Goal: Book appointment/travel/reservation

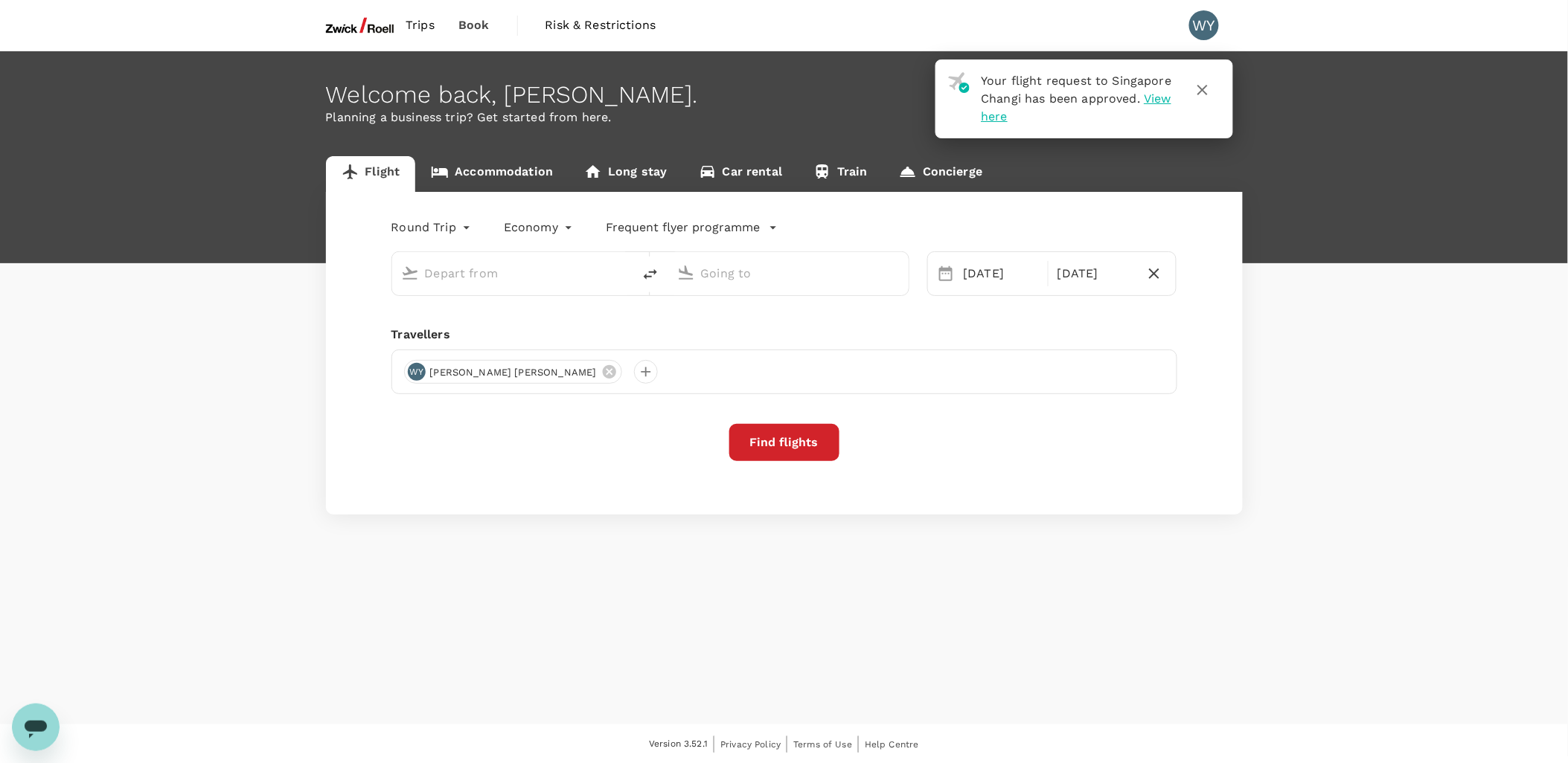
type input "Singapore Changi (SIN)"
type input "Penang Intl (PEN)"
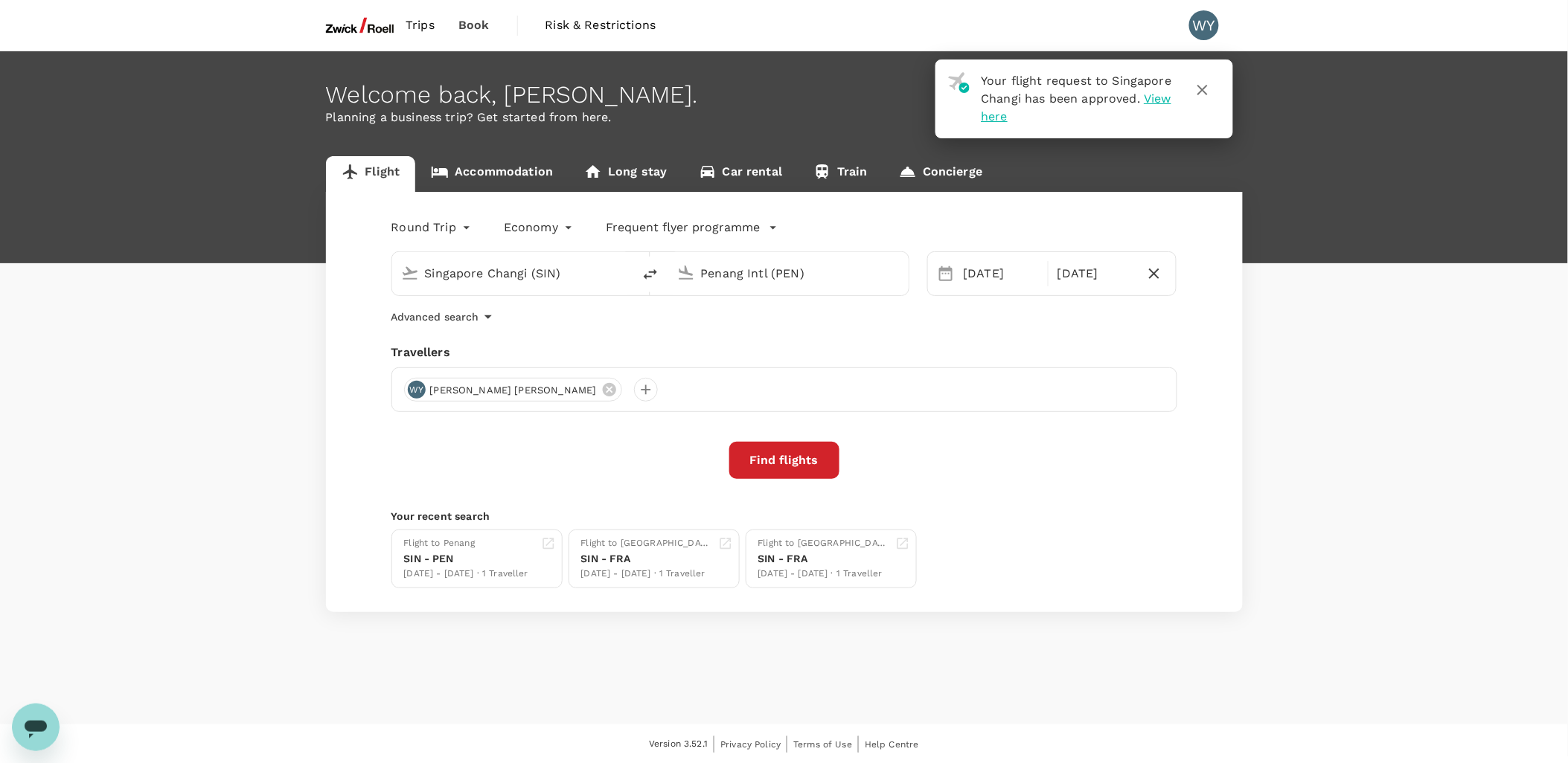
click at [1035, 116] on span "View here" at bounding box center [1076, 108] width 191 height 32
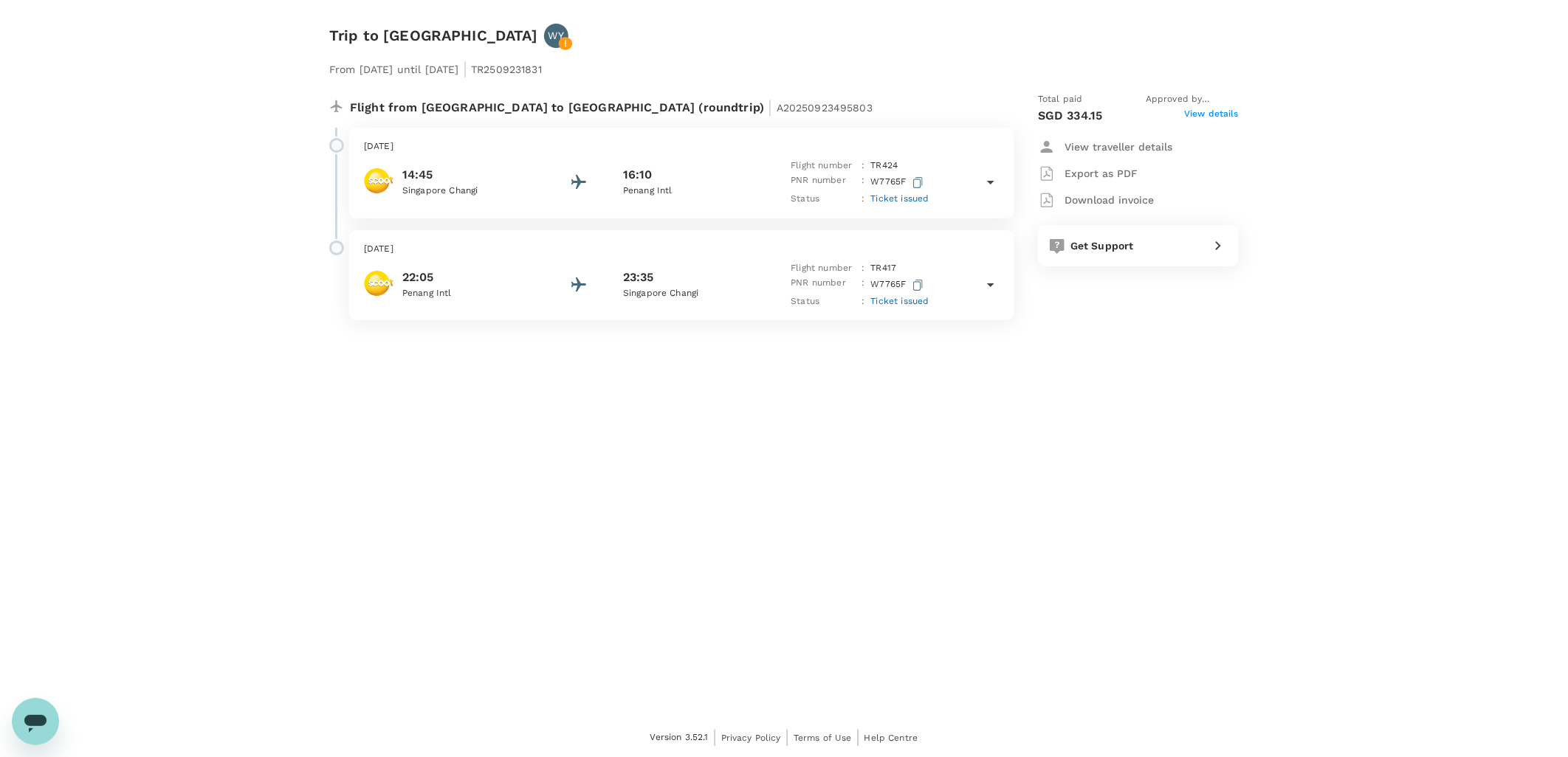
click at [990, 181] on icon at bounding box center [990, 182] width 7 height 4
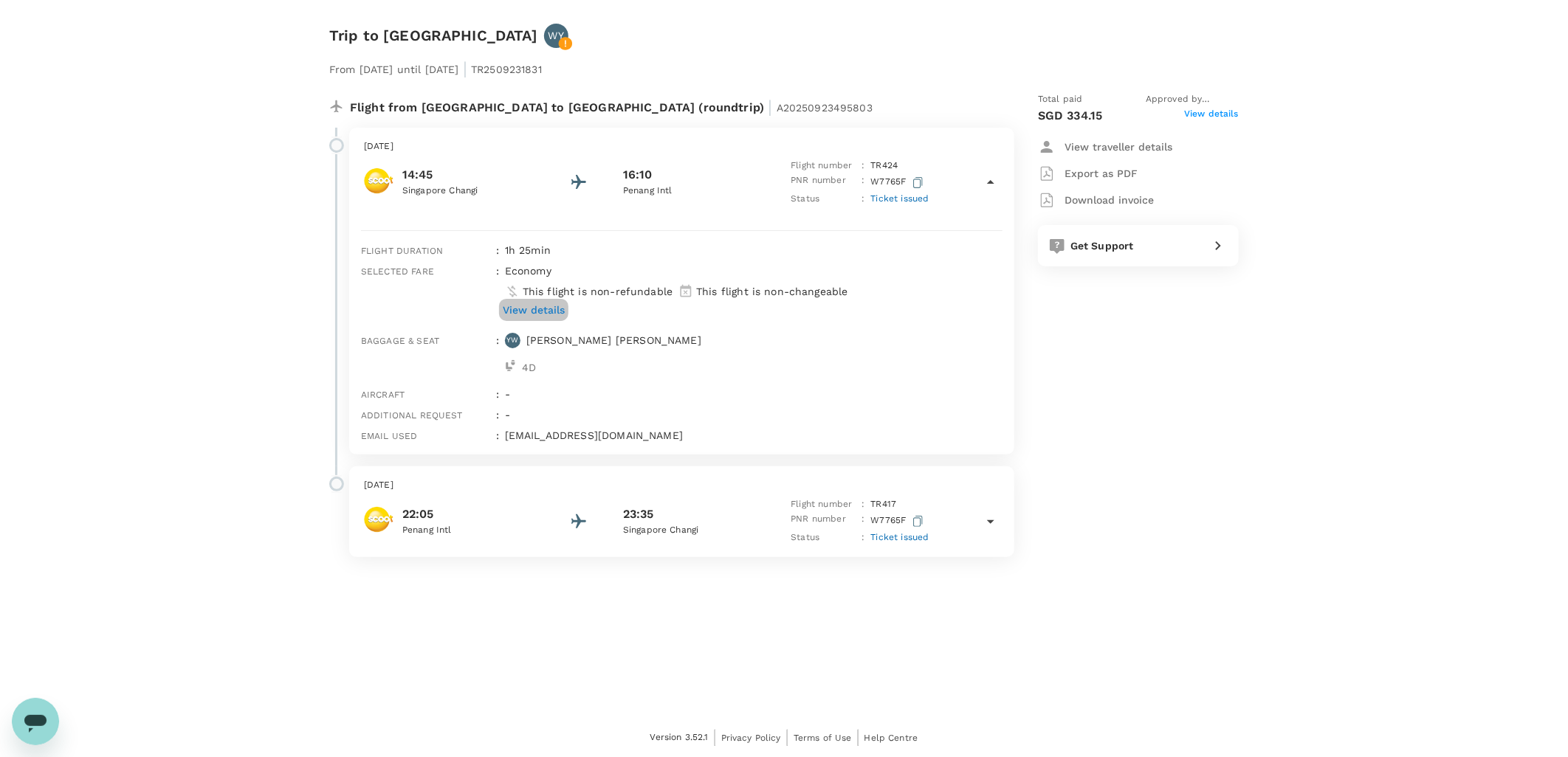
click at [550, 308] on p "View details" at bounding box center [534, 310] width 62 height 15
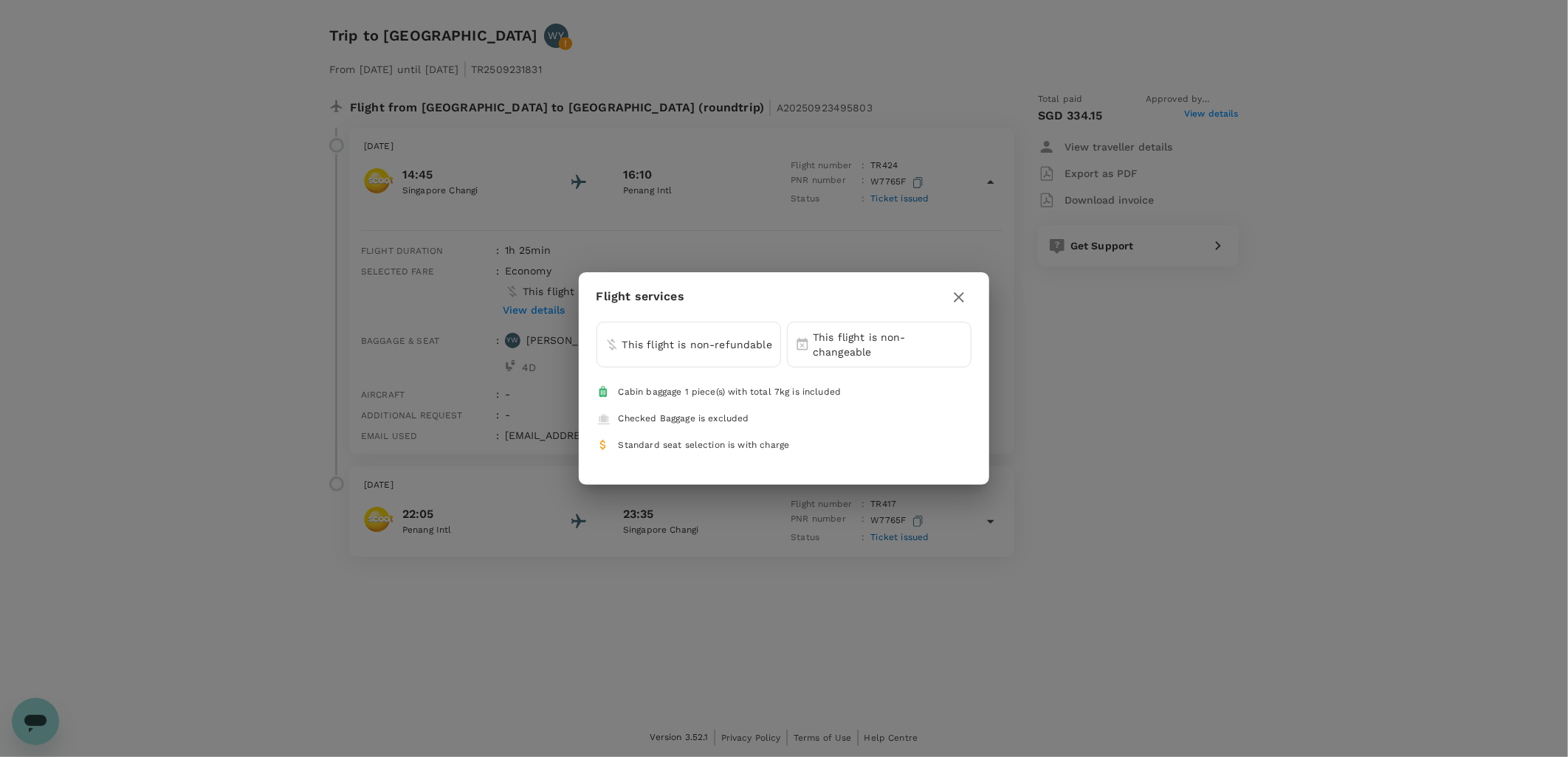
click at [957, 292] on icon "button" at bounding box center [959, 297] width 17 height 17
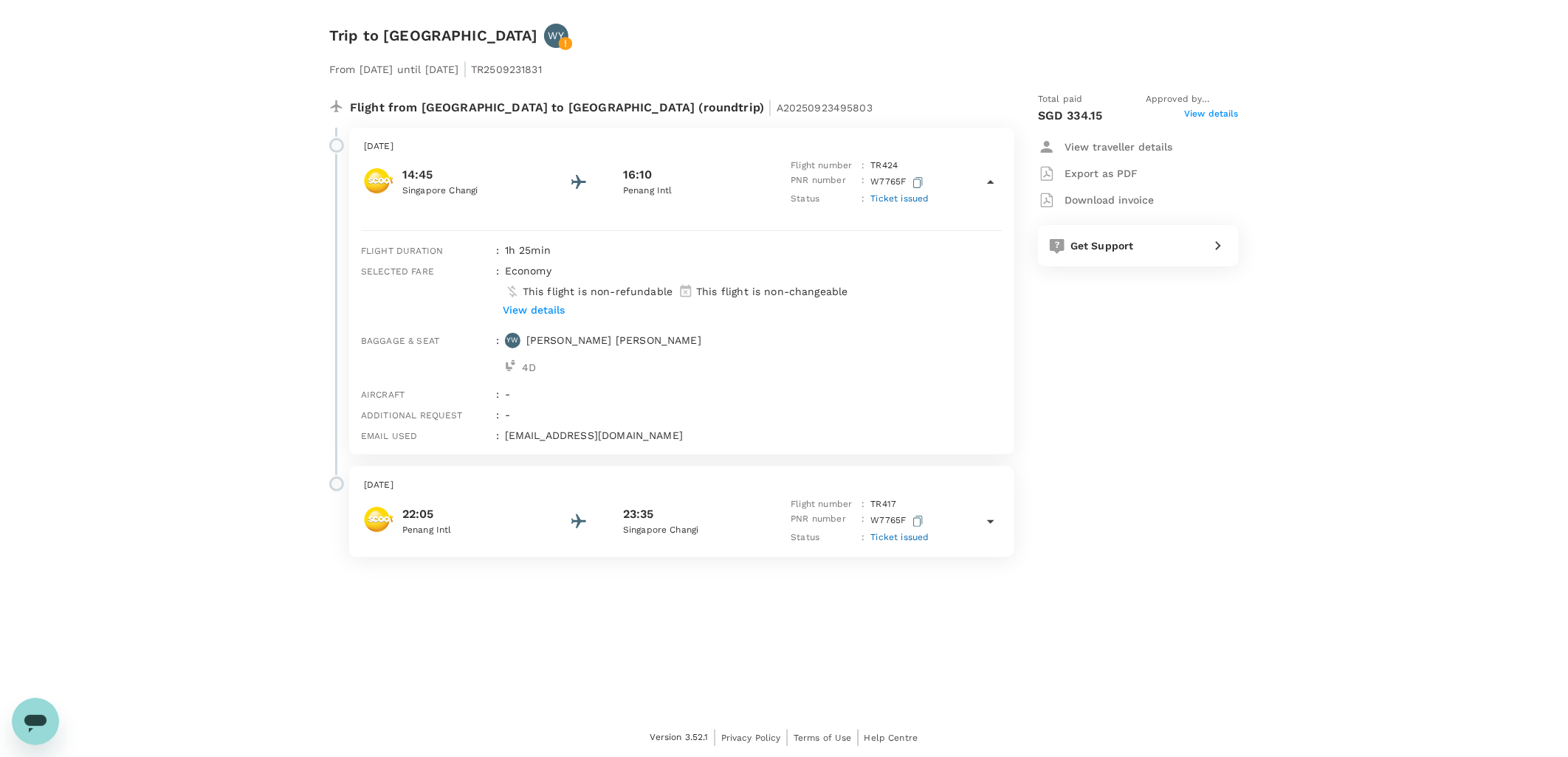
click at [991, 521] on icon at bounding box center [990, 522] width 7 height 4
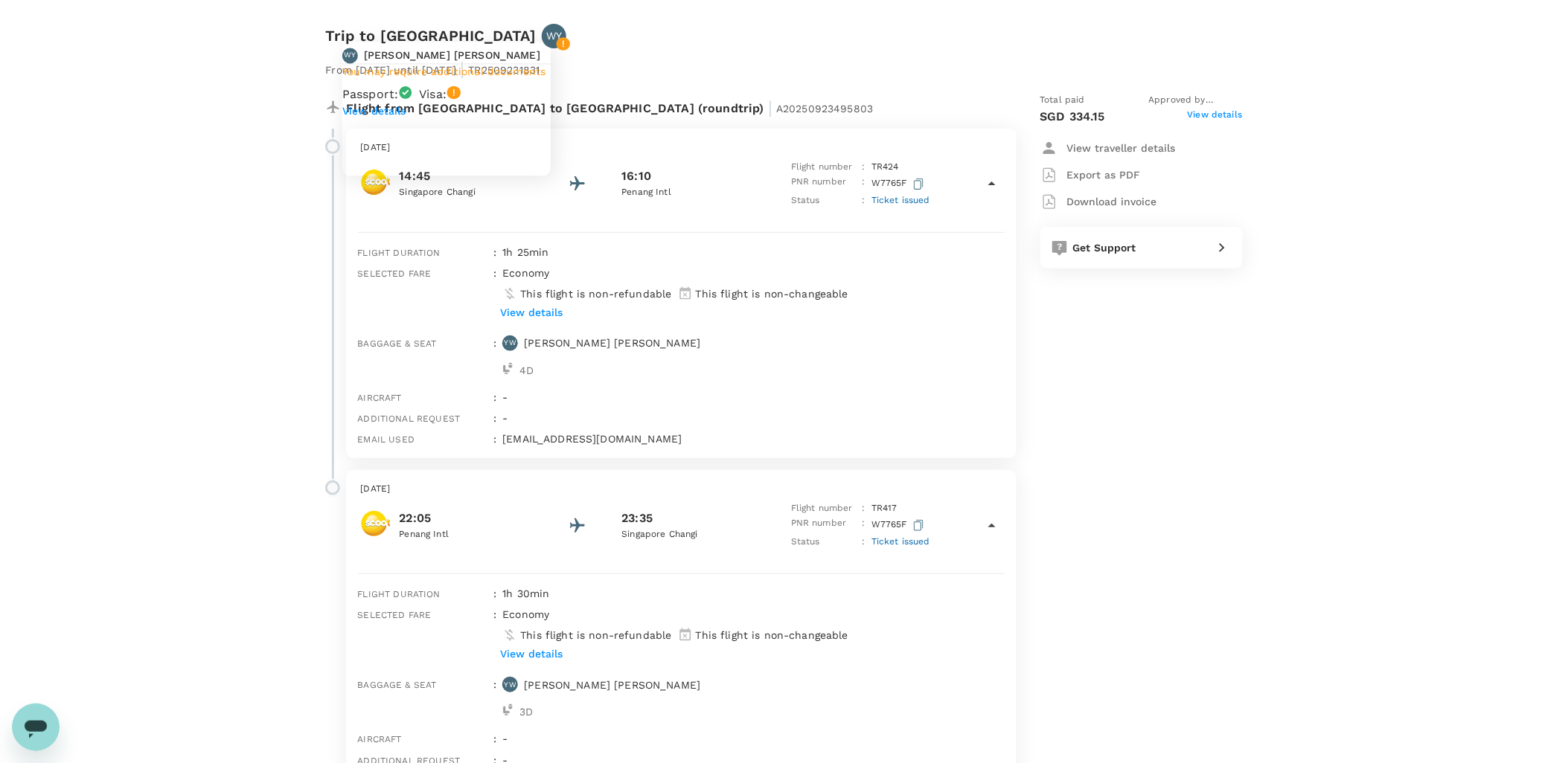
click at [546, 39] on p "WY" at bounding box center [554, 35] width 16 height 15
click at [410, 118] on p "View details" at bounding box center [446, 111] width 208 height 15
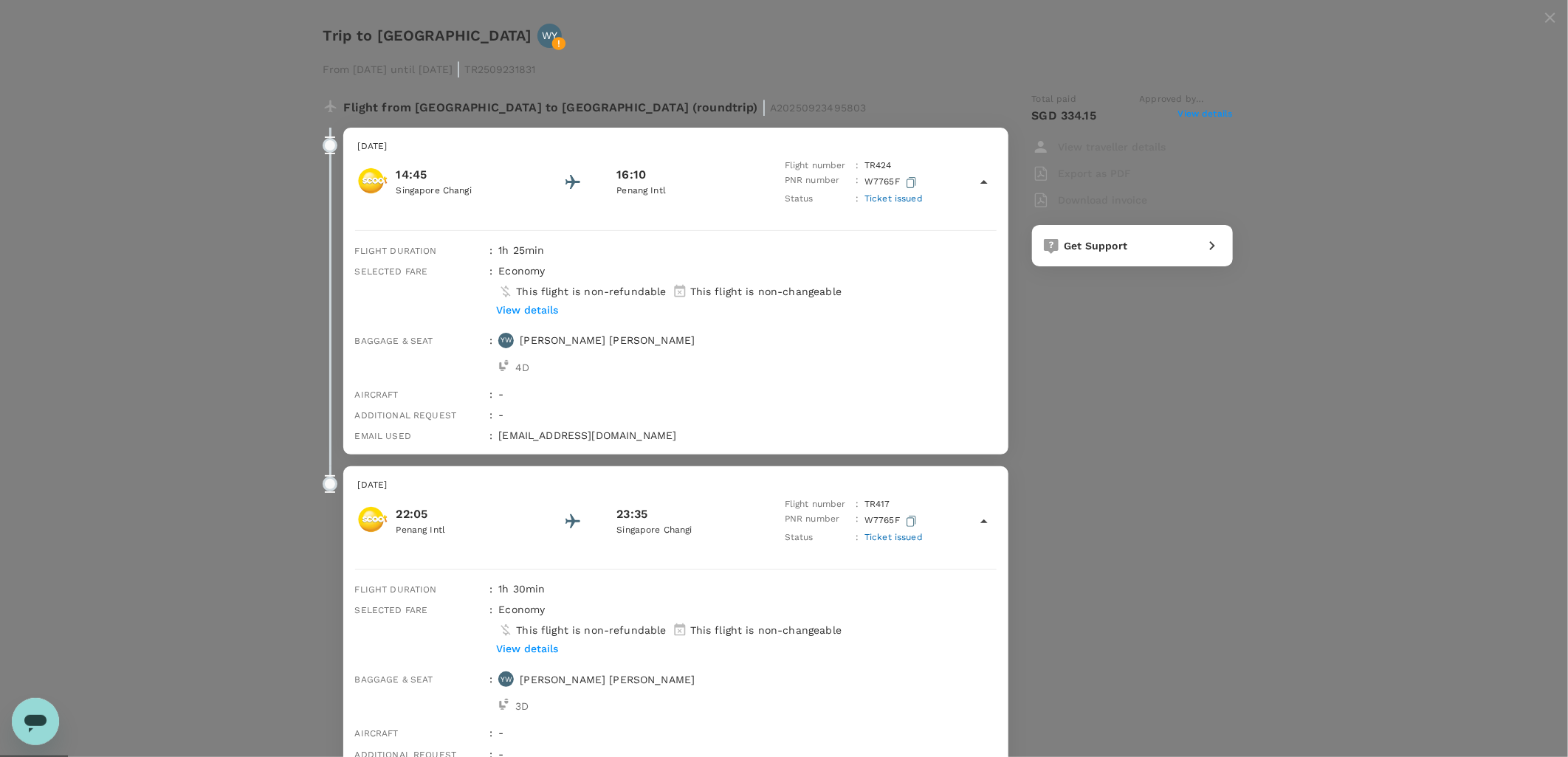
click at [1541, 27] on icon "close" at bounding box center [1550, 17] width 17 height 17
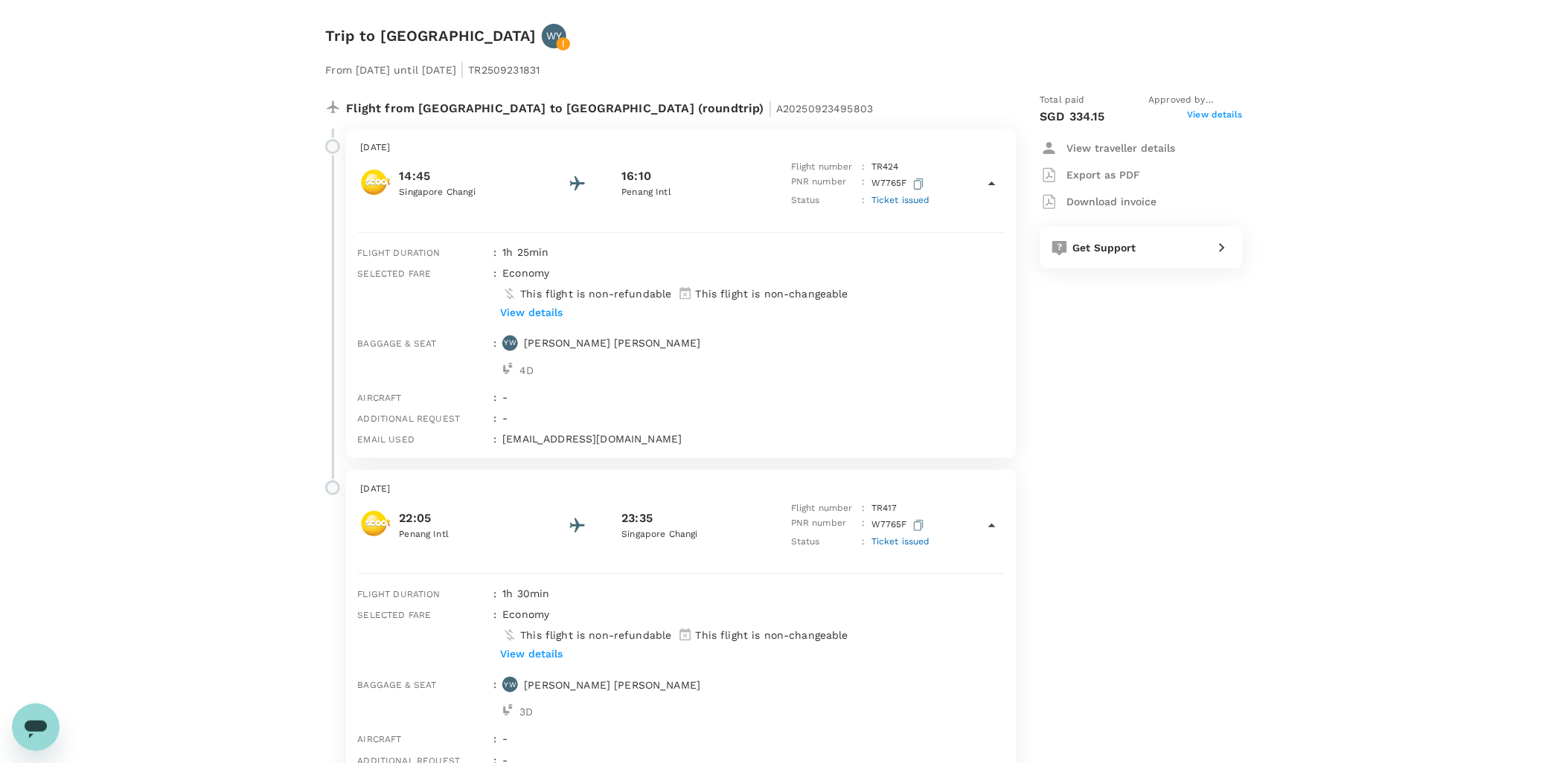
click at [387, 30] on div "From [DATE] until [DATE] | TR2509231831 Flight from [GEOGRAPHIC_DATA] to [GEOGR…" at bounding box center [772, 425] width 940 height 800
click at [189, 38] on div "Trip to [GEOGRAPHIC_DATA] WY From [DATE] until [DATE] | TR2509231831 Flight fro…" at bounding box center [784, 412] width 1568 height 824
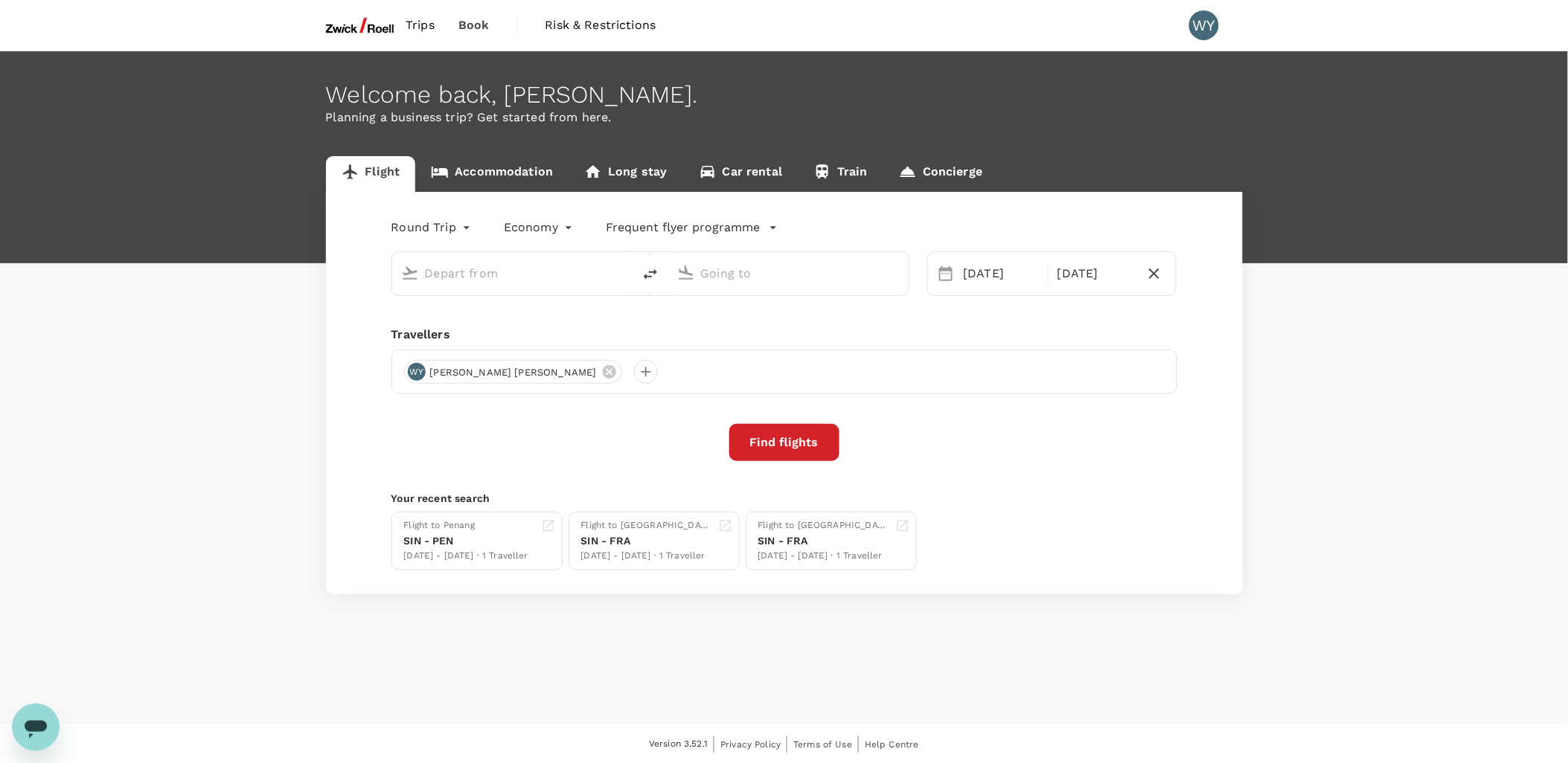
type input "Singapore Changi (SIN)"
type input "Penang Intl (PEN)"
type input "Singapore Changi (SIN)"
type input "Penang Intl (PEN)"
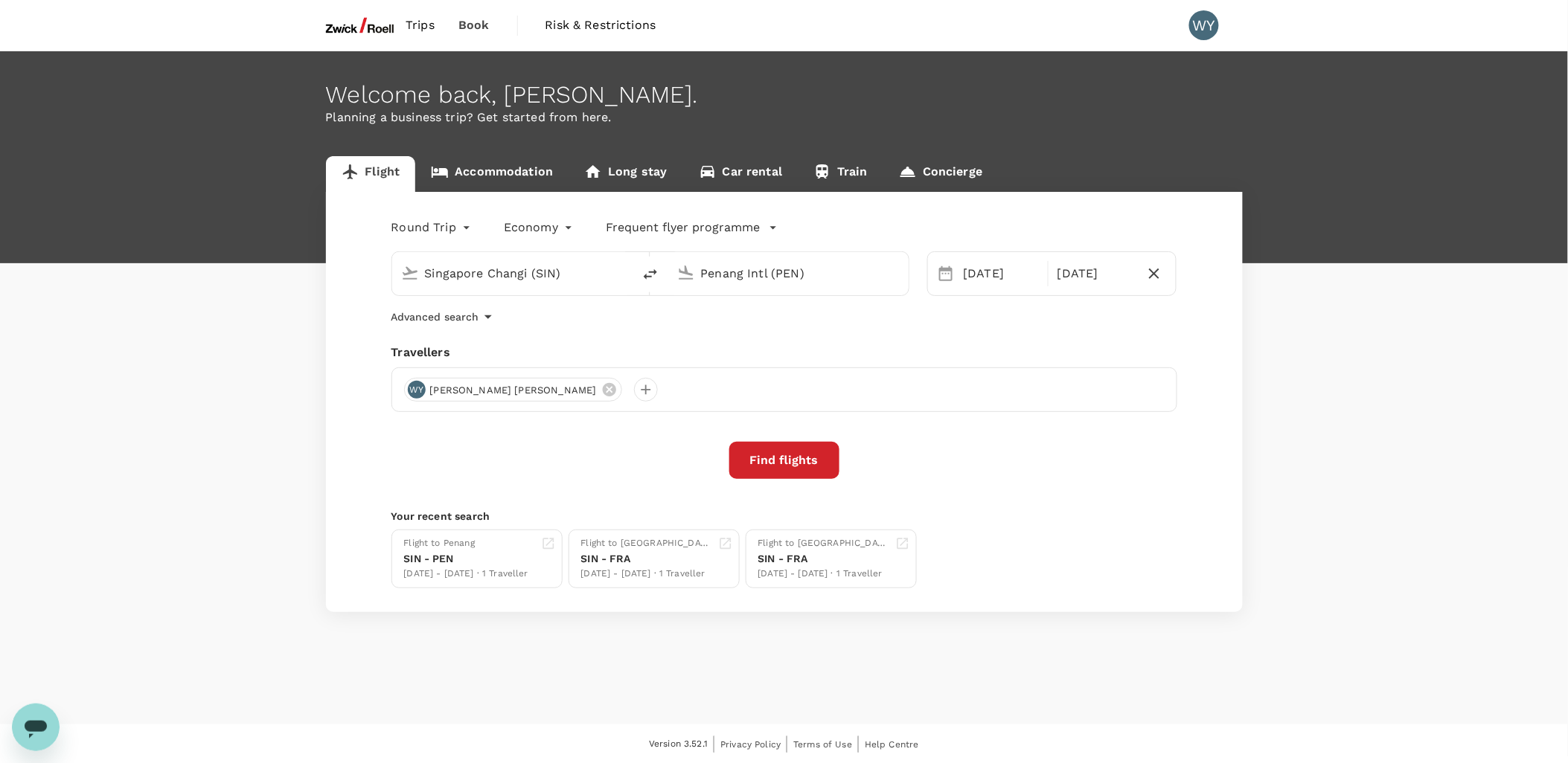
click at [508, 168] on link "Accommodation" at bounding box center [492, 174] width 153 height 36
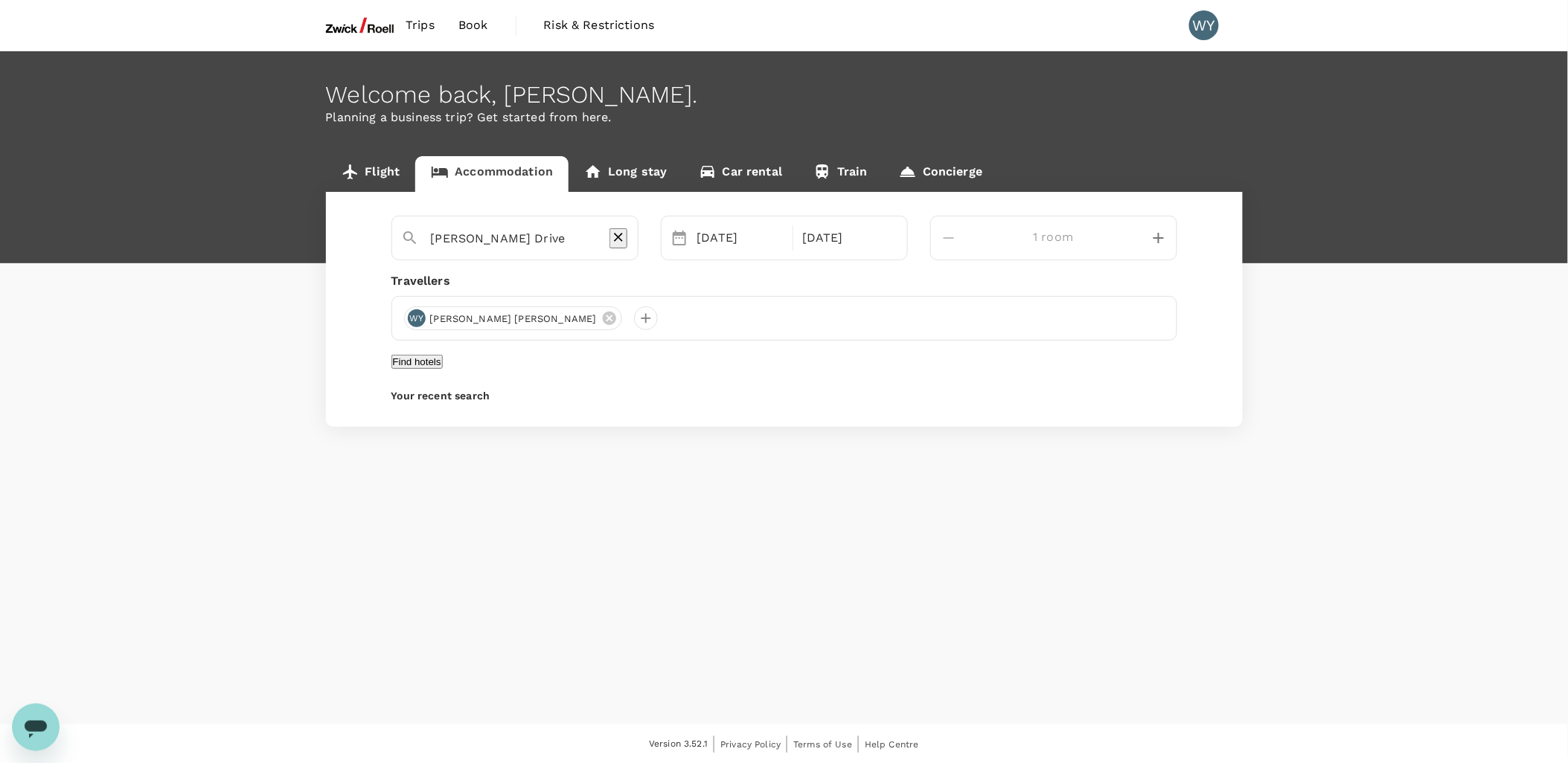
type input "[PERSON_NAME]"
click at [443, 366] on button "Find hotels" at bounding box center [417, 362] width 51 height 14
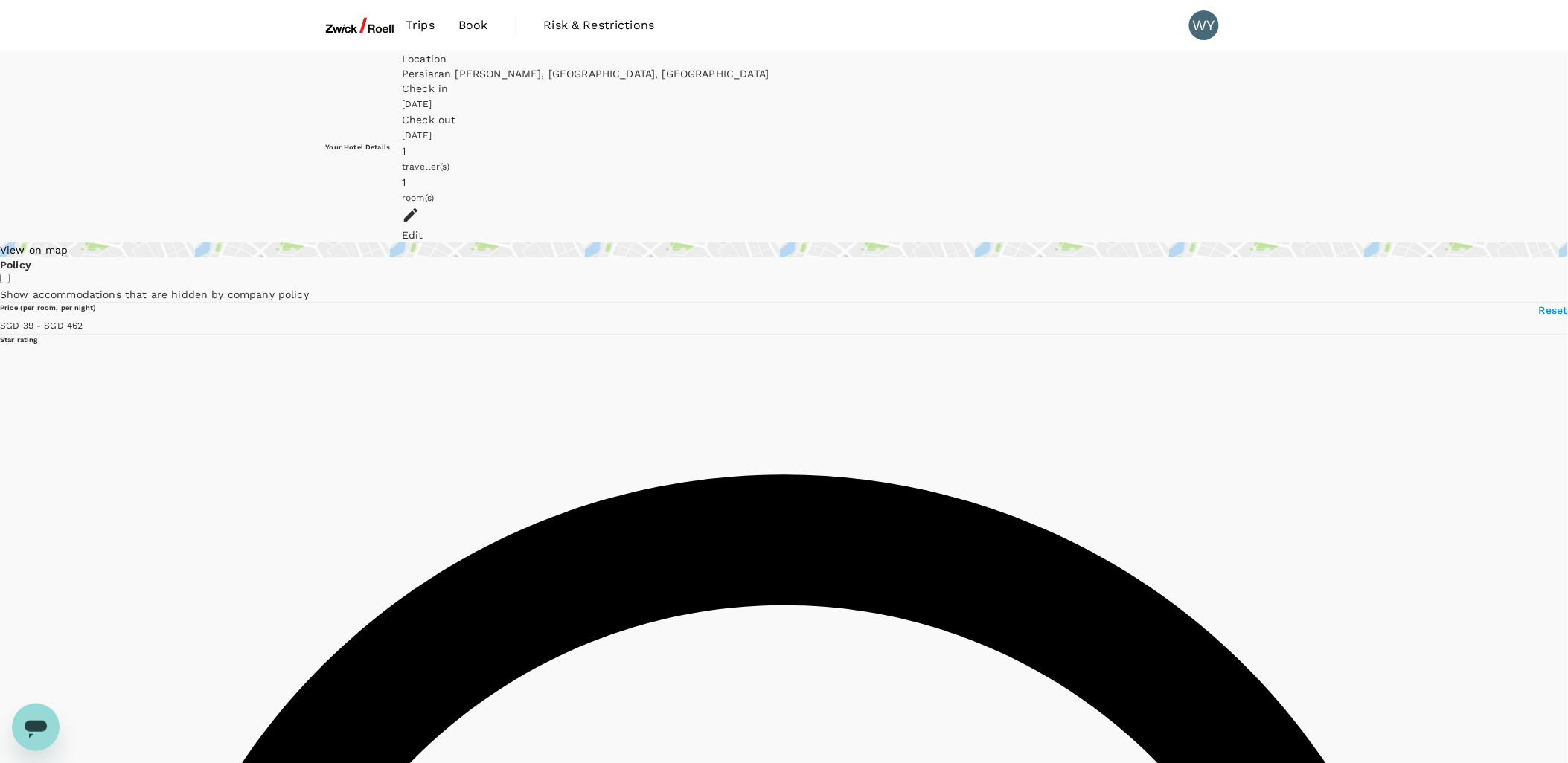
type input "462.01"
type input "34.01"
type input "499.97"
type input "24.97"
type input "499.46"
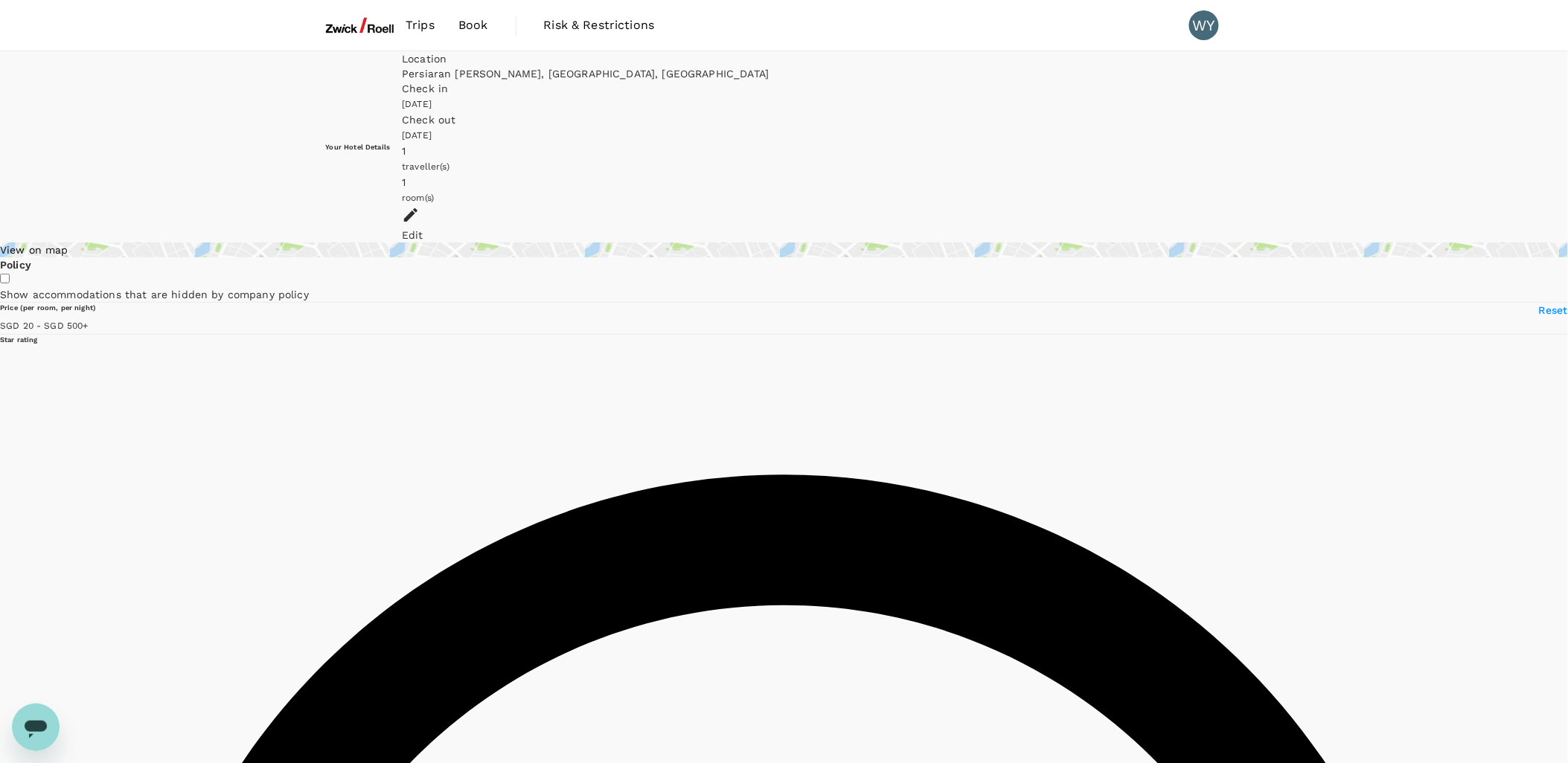
type input "20.46"
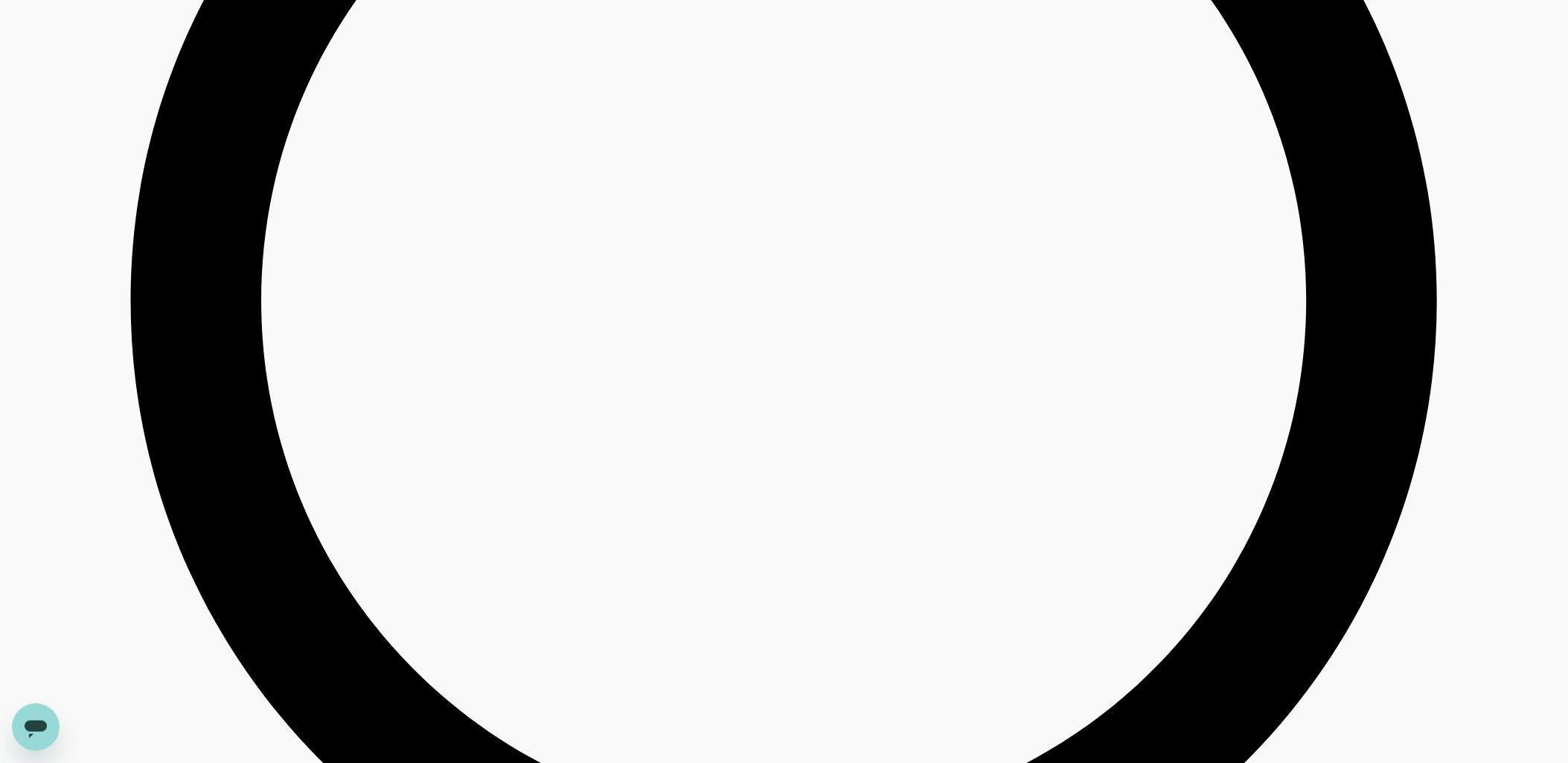
scroll to position [2976, 0]
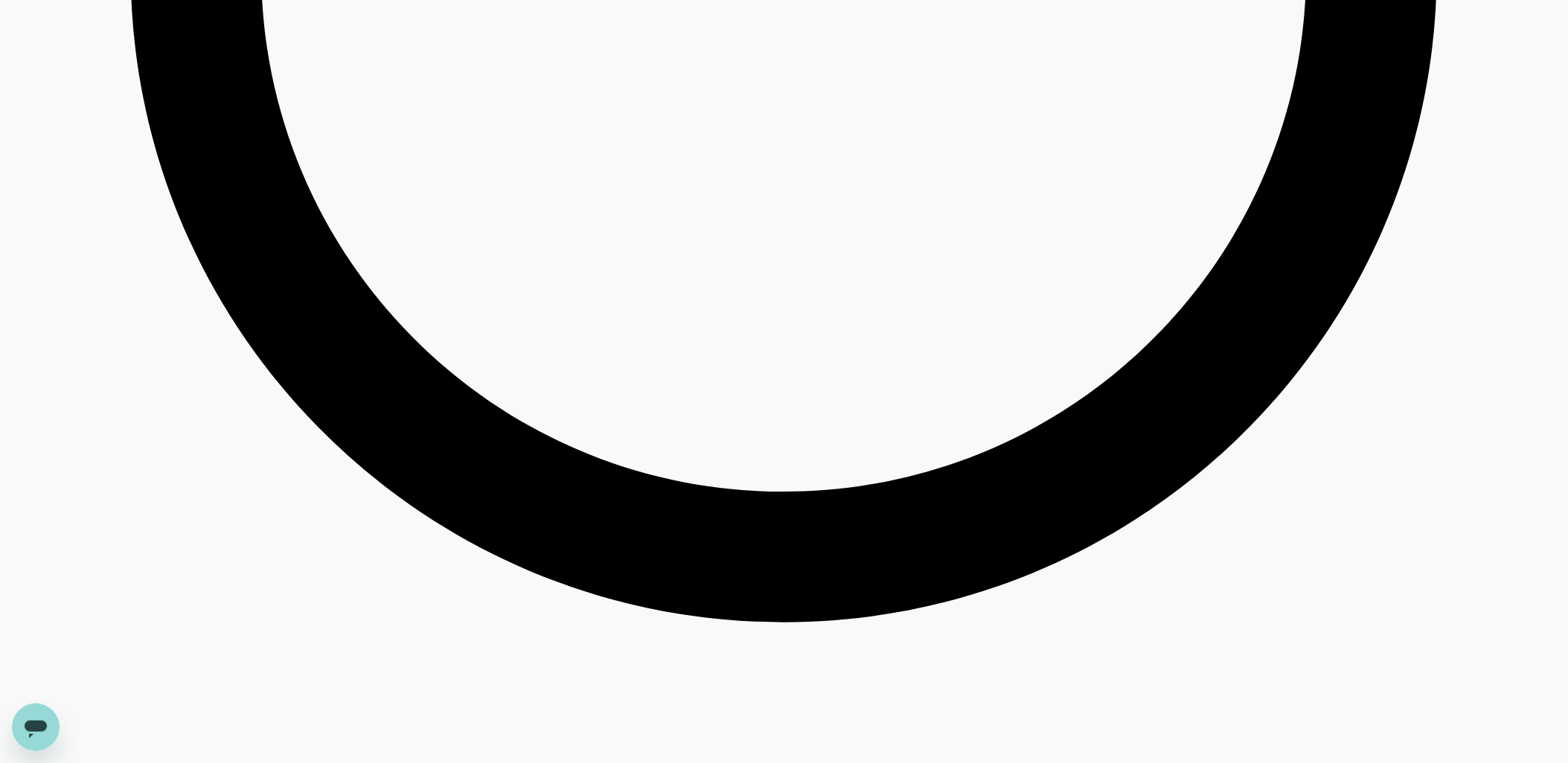
type input "499.84"
type input "17.84"
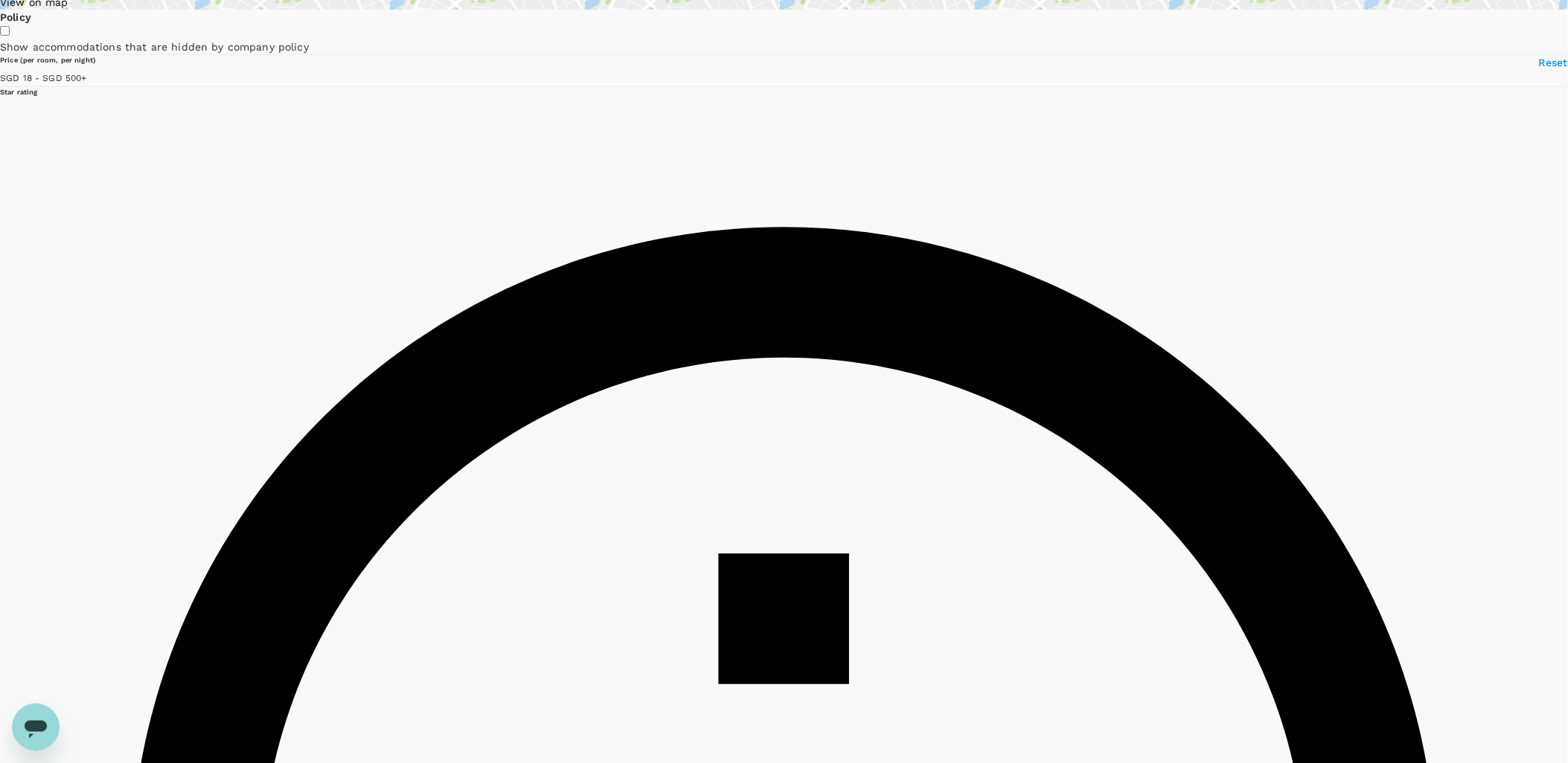
scroll to position [0, 0]
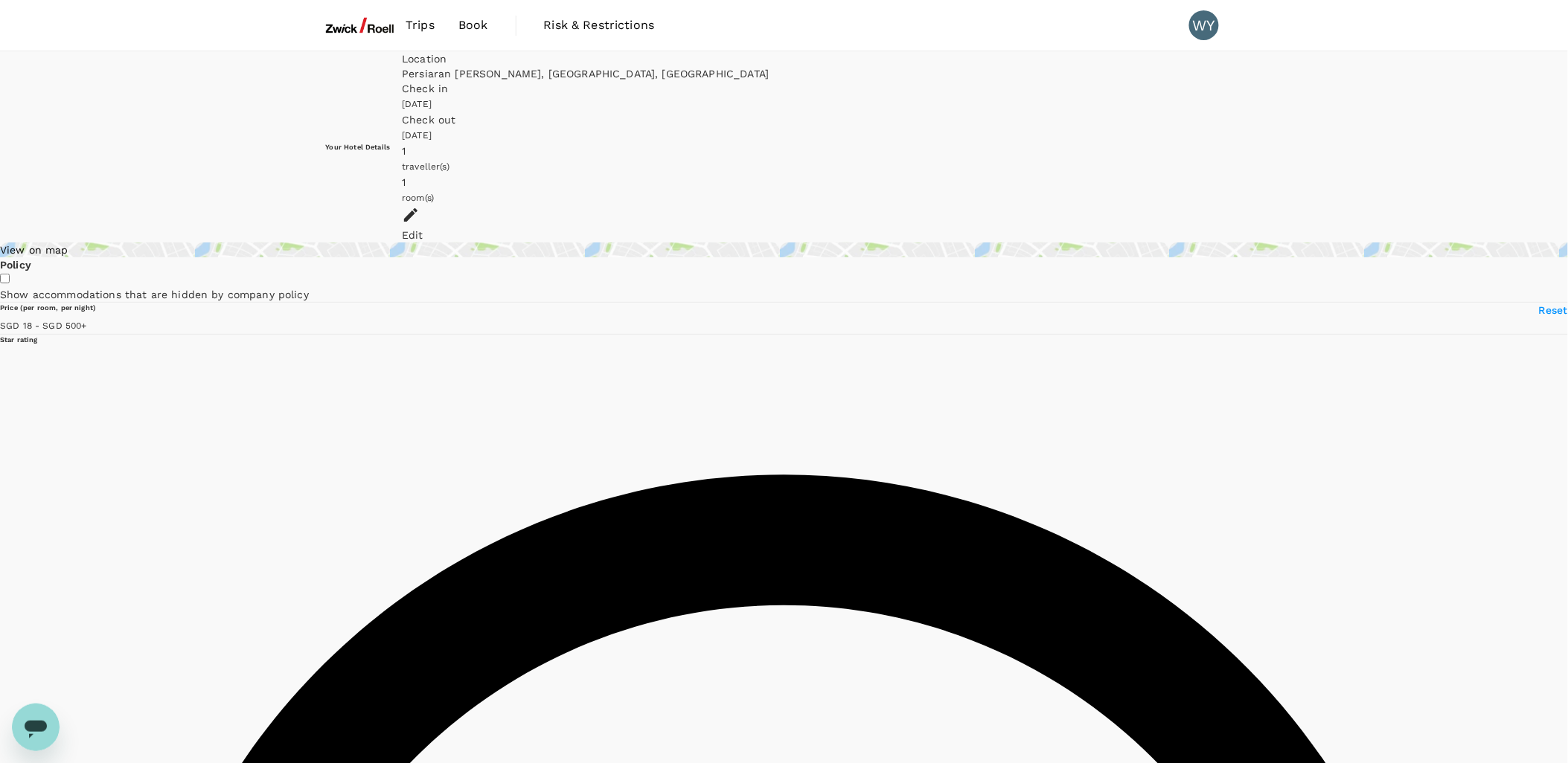
type input "499.79"
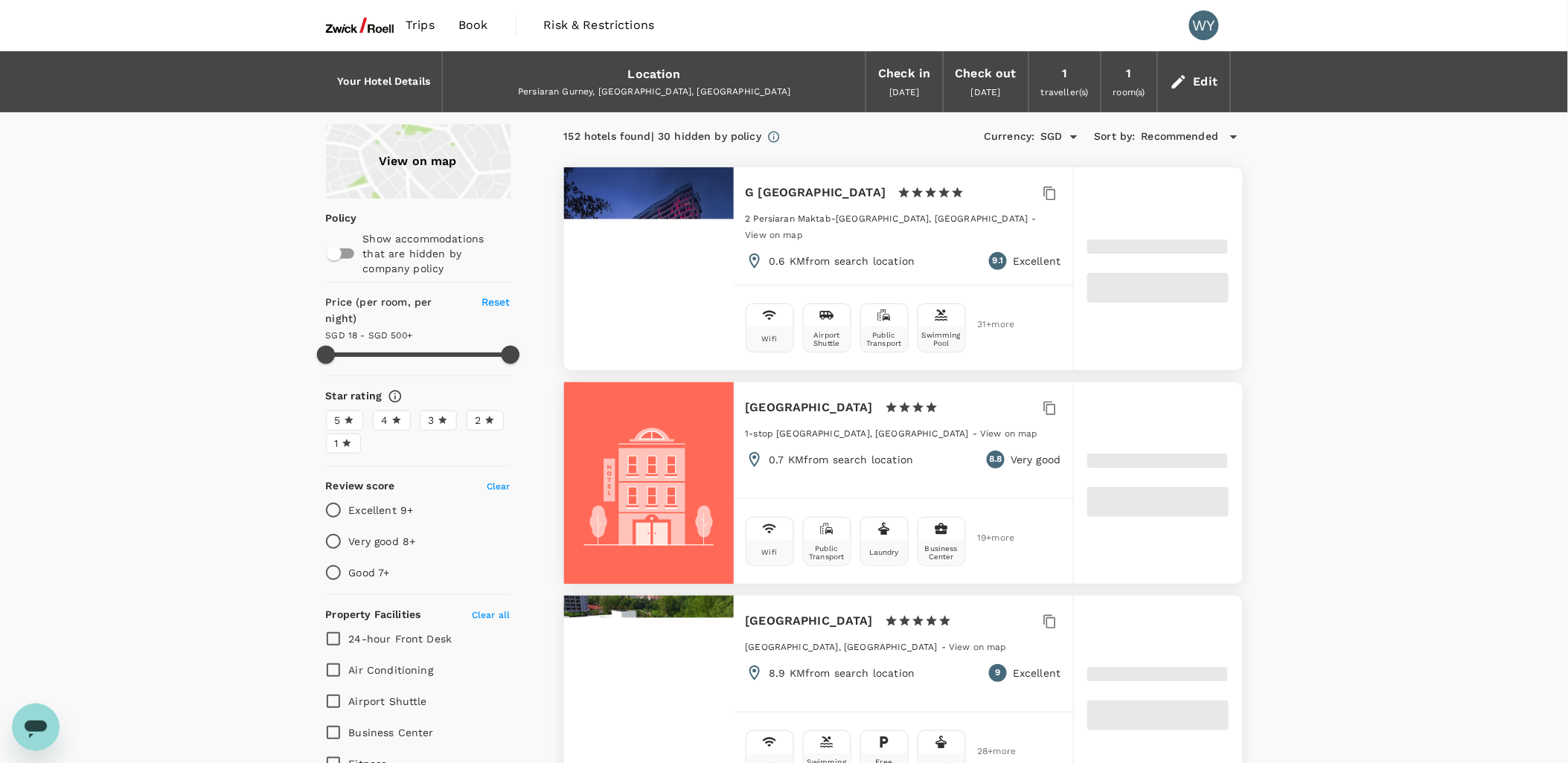
type input "499.79"
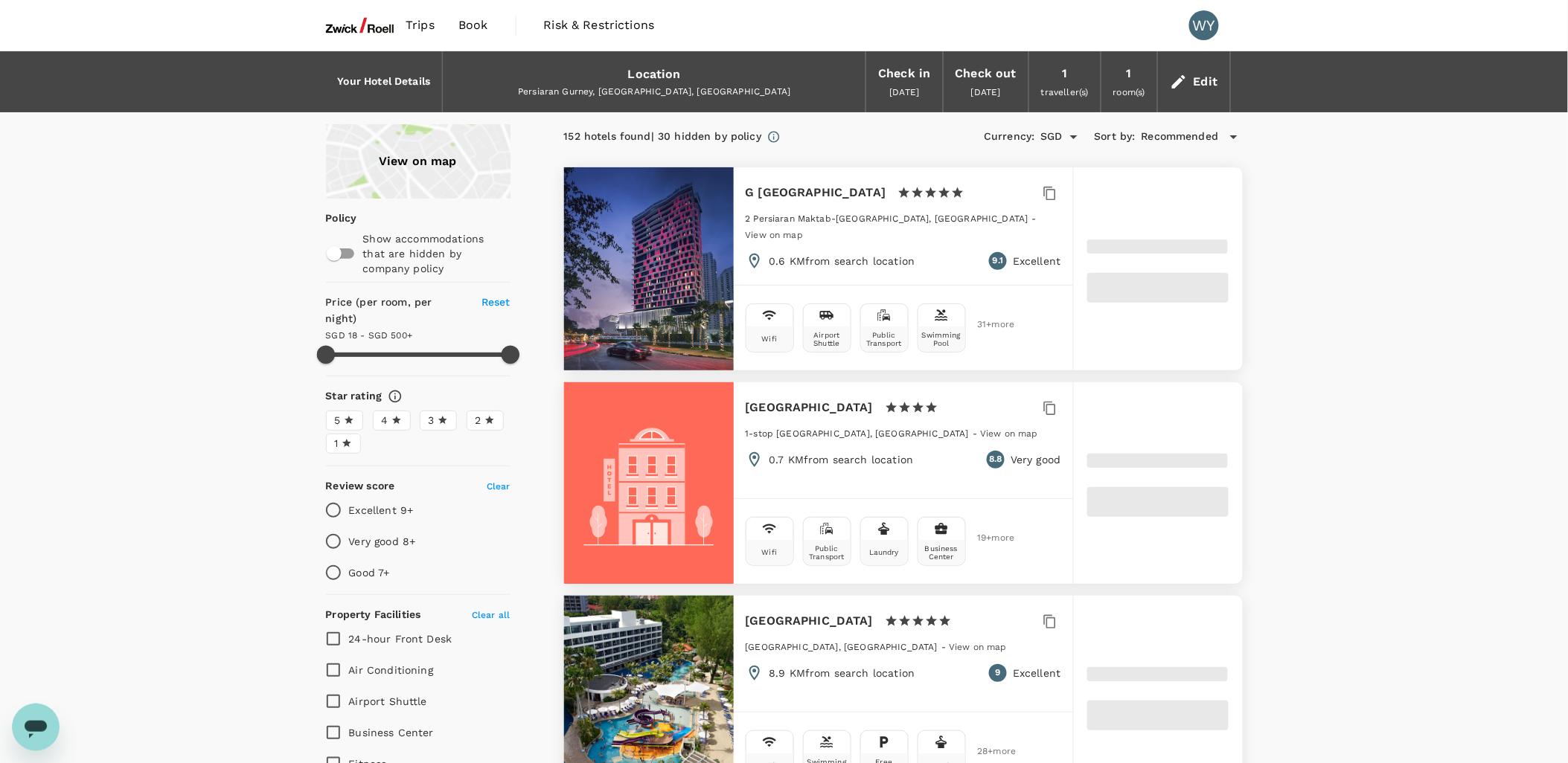
drag, startPoint x: 838, startPoint y: 242, endPoint x: 816, endPoint y: 253, distance: 24.6
click at [838, 254] on p "0.6 KM from search location" at bounding box center [842, 261] width 146 height 15
click at [688, 299] on div at bounding box center [649, 269] width 170 height 203
click at [1152, 292] on span at bounding box center [1158, 287] width 141 height 30
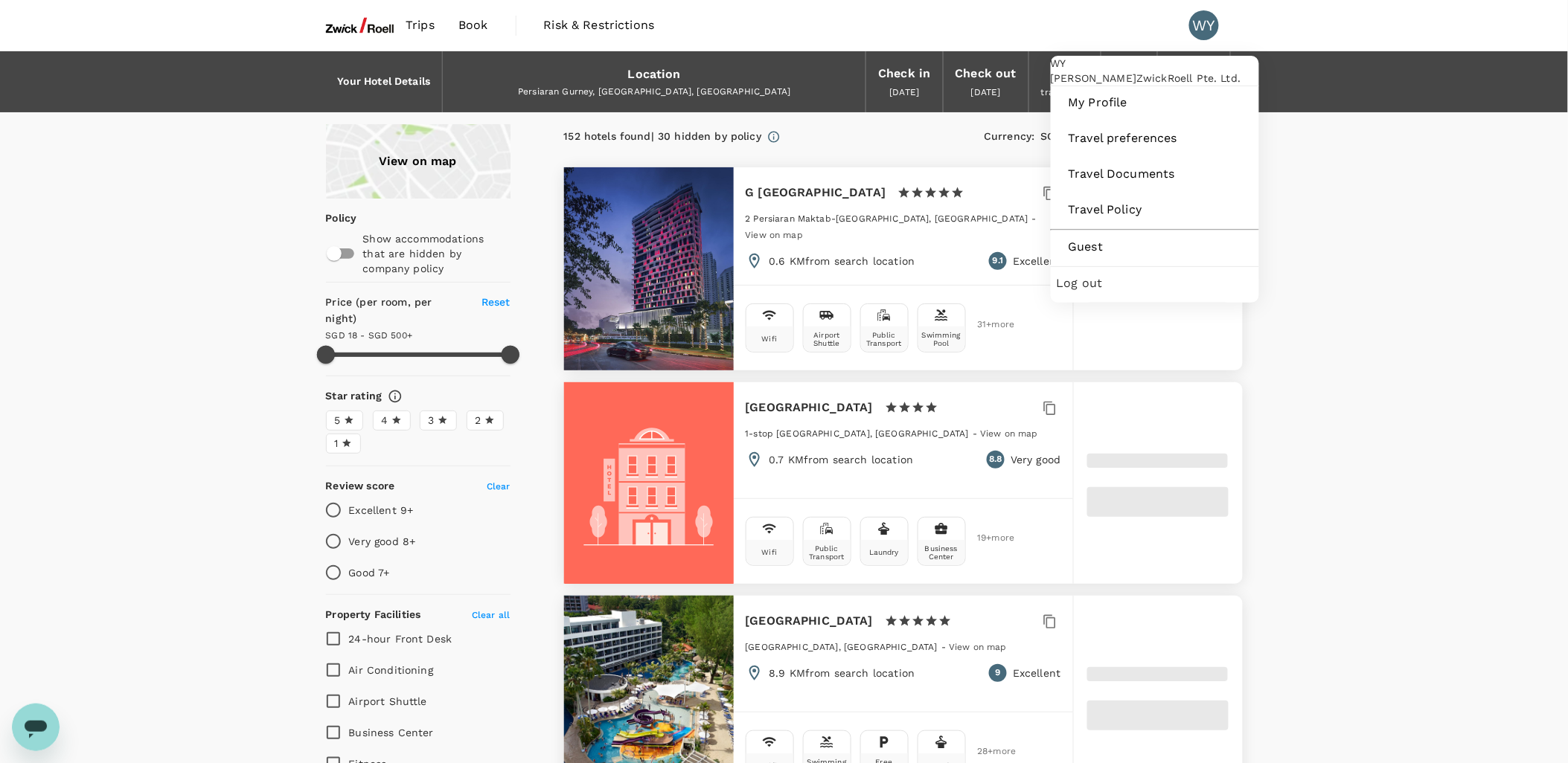
click at [1131, 292] on span "Log out" at bounding box center [1155, 283] width 196 height 18
